Goal: Find specific page/section: Find specific page/section

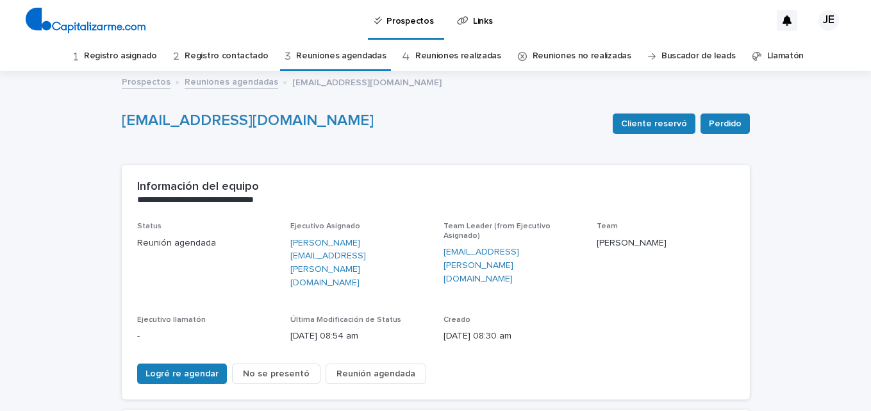
click at [124, 55] on link "Registro asignado" at bounding box center [120, 56] width 73 height 30
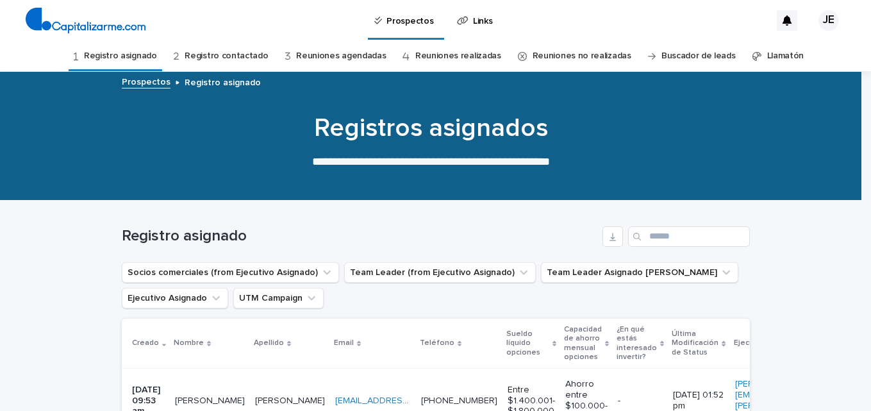
click at [240, 53] on link "Registro contactado" at bounding box center [226, 56] width 83 height 30
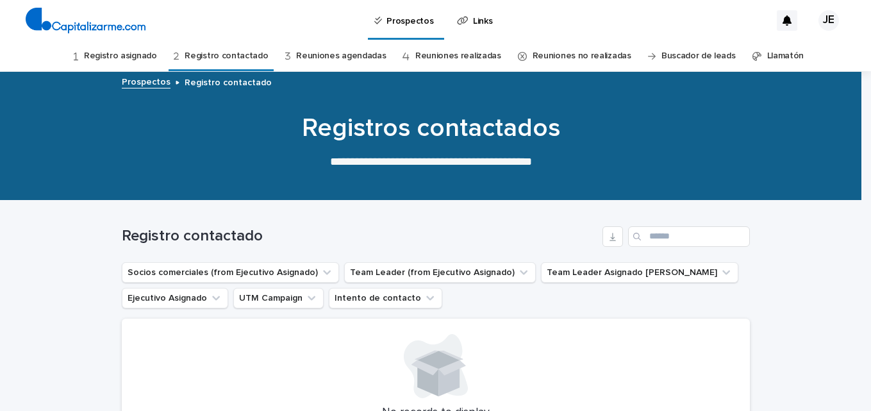
click at [337, 53] on link "Reuniones agendadas" at bounding box center [341, 56] width 90 height 30
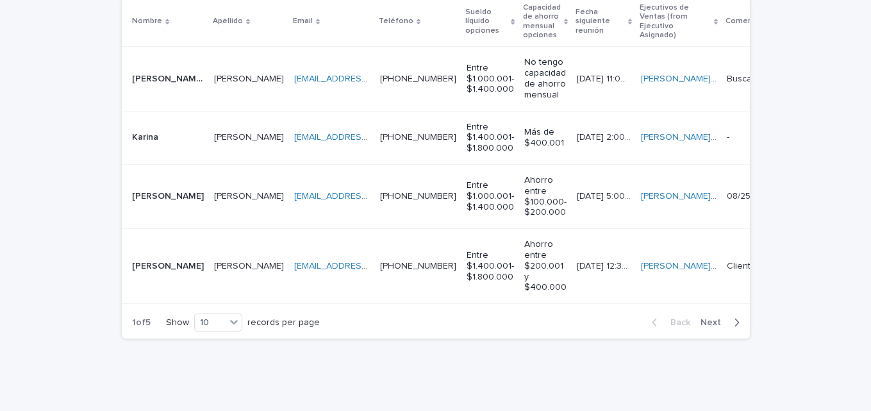
scroll to position [301, 0]
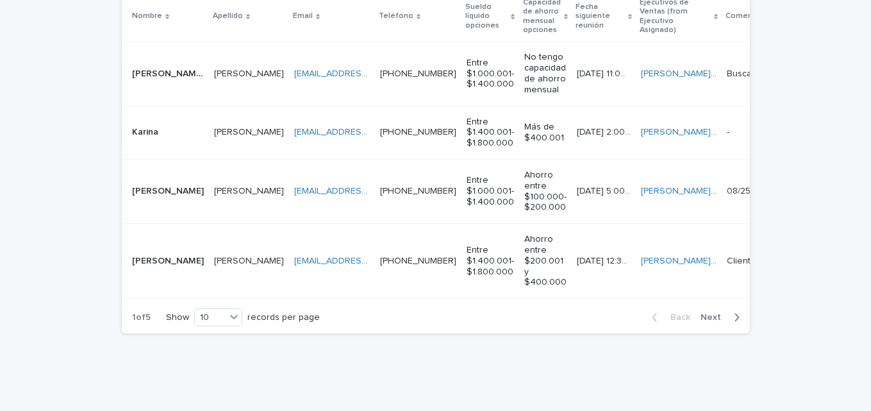
click at [734, 323] on icon "button" at bounding box center [737, 317] width 6 height 12
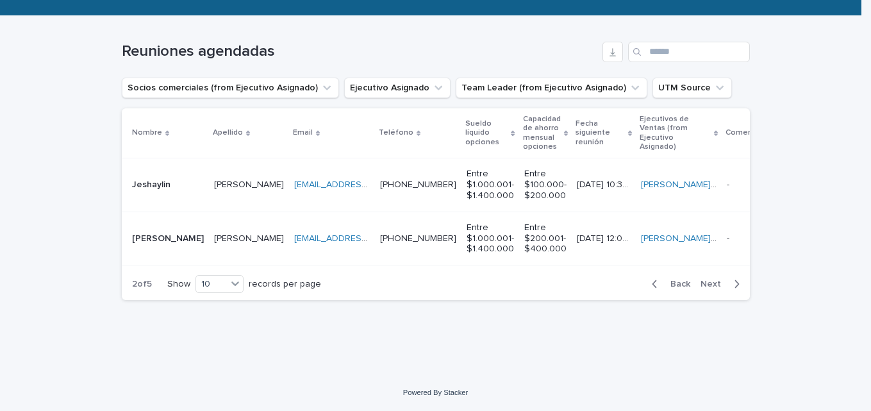
scroll to position [194, 0]
click at [645, 281] on button "Back" at bounding box center [669, 284] width 54 height 12
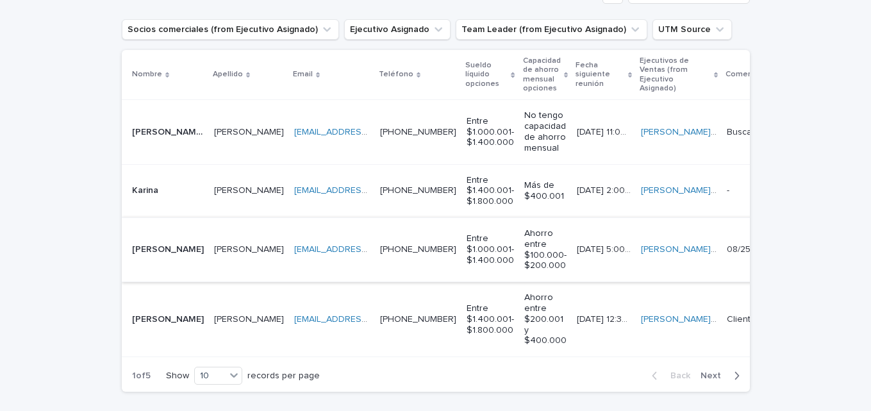
scroll to position [246, 0]
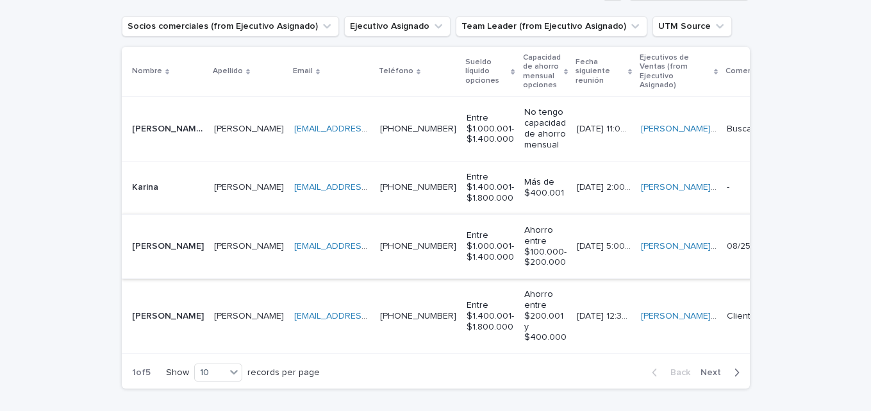
click at [294, 249] on link "[EMAIL_ADDRESS][DOMAIN_NAME]" at bounding box center [366, 246] width 145 height 9
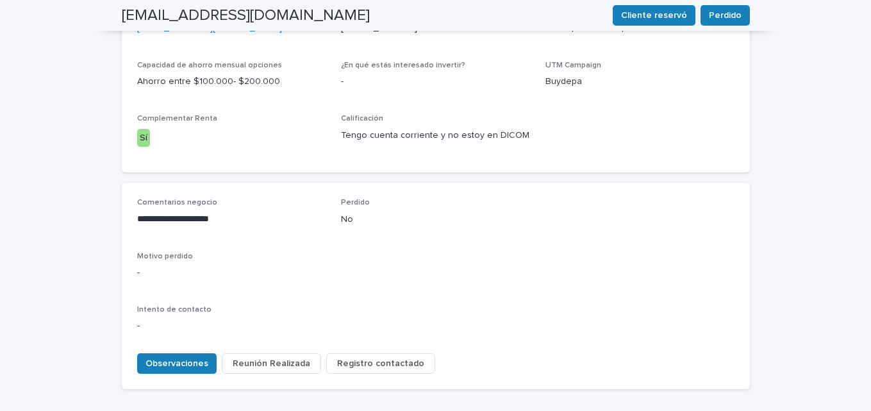
scroll to position [219, 0]
